Goal: Task Accomplishment & Management: Use online tool/utility

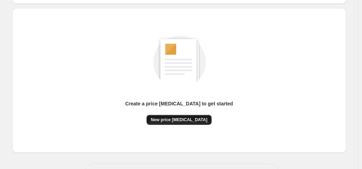
scroll to position [94, 0]
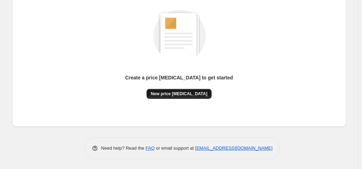
click at [191, 92] on span "New price [MEDICAL_DATA]" at bounding box center [179, 94] width 57 height 6
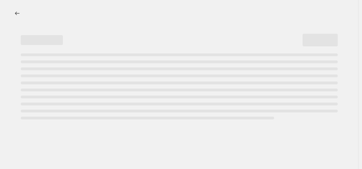
select select "percentage"
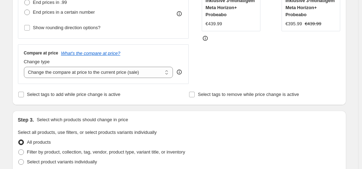
scroll to position [176, 0]
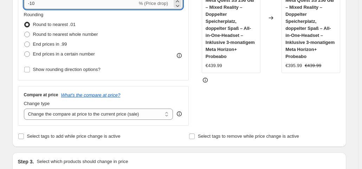
click at [56, 5] on input "-10" at bounding box center [81, 3] width 114 height 11
type input "-1"
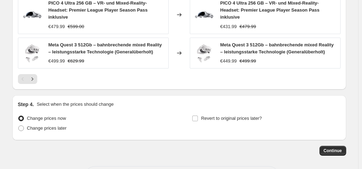
scroll to position [564, 0]
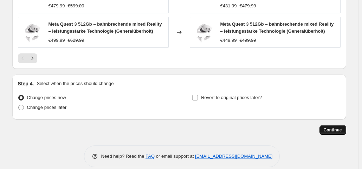
type input "-35"
click at [329, 127] on span "Continue" at bounding box center [333, 130] width 18 height 6
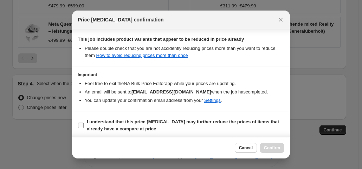
scroll to position [126, 0]
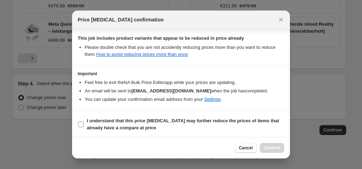
click at [82, 125] on input "I understand that this price [MEDICAL_DATA] may further reduce the prices of it…" at bounding box center [81, 125] width 6 height 6
checkbox input "true"
click at [273, 145] on button "Confirm" at bounding box center [272, 148] width 25 height 10
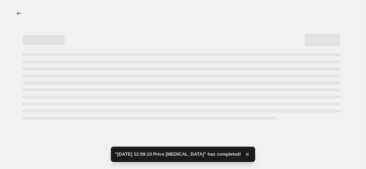
select select "percentage"
